Goal: Transaction & Acquisition: Download file/media

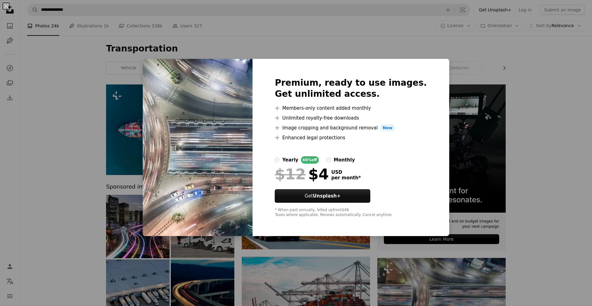
click at [534, 132] on div "An X shape Premium, ready to use images. Get unlimited access. A plus sign Memb…" at bounding box center [296, 153] width 592 height 306
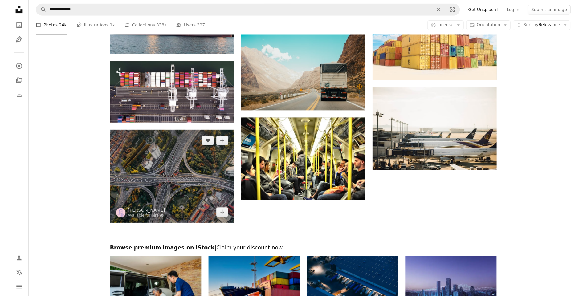
scroll to position [776, 0]
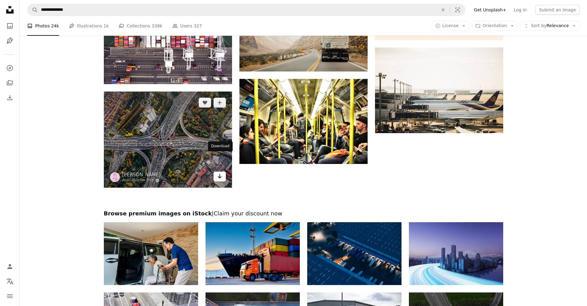
click at [218, 173] on icon "Arrow pointing down" at bounding box center [219, 176] width 5 height 7
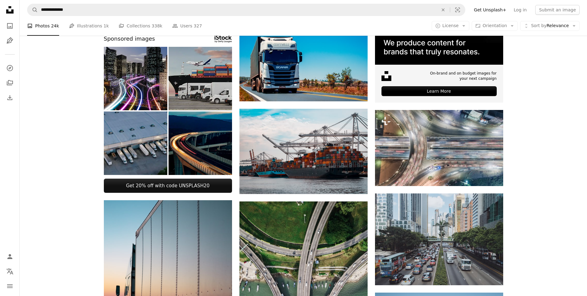
scroll to position [111, 0]
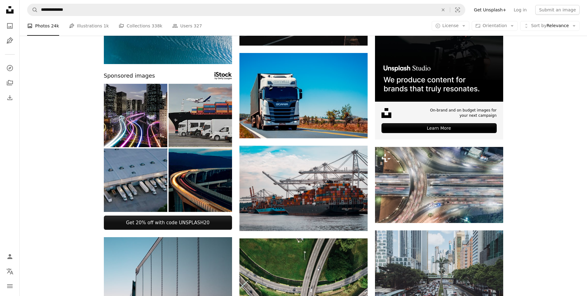
click at [141, 190] on img at bounding box center [135, 180] width 63 height 63
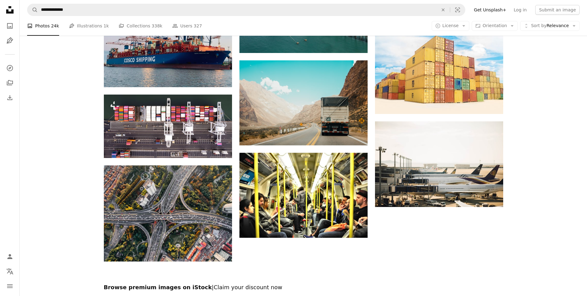
scroll to position [787, 0]
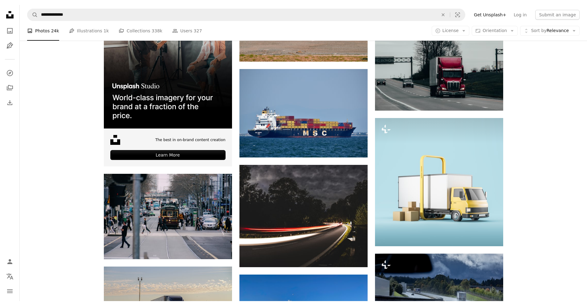
scroll to position [1046, 0]
